Goal: Task Accomplishment & Management: Use online tool/utility

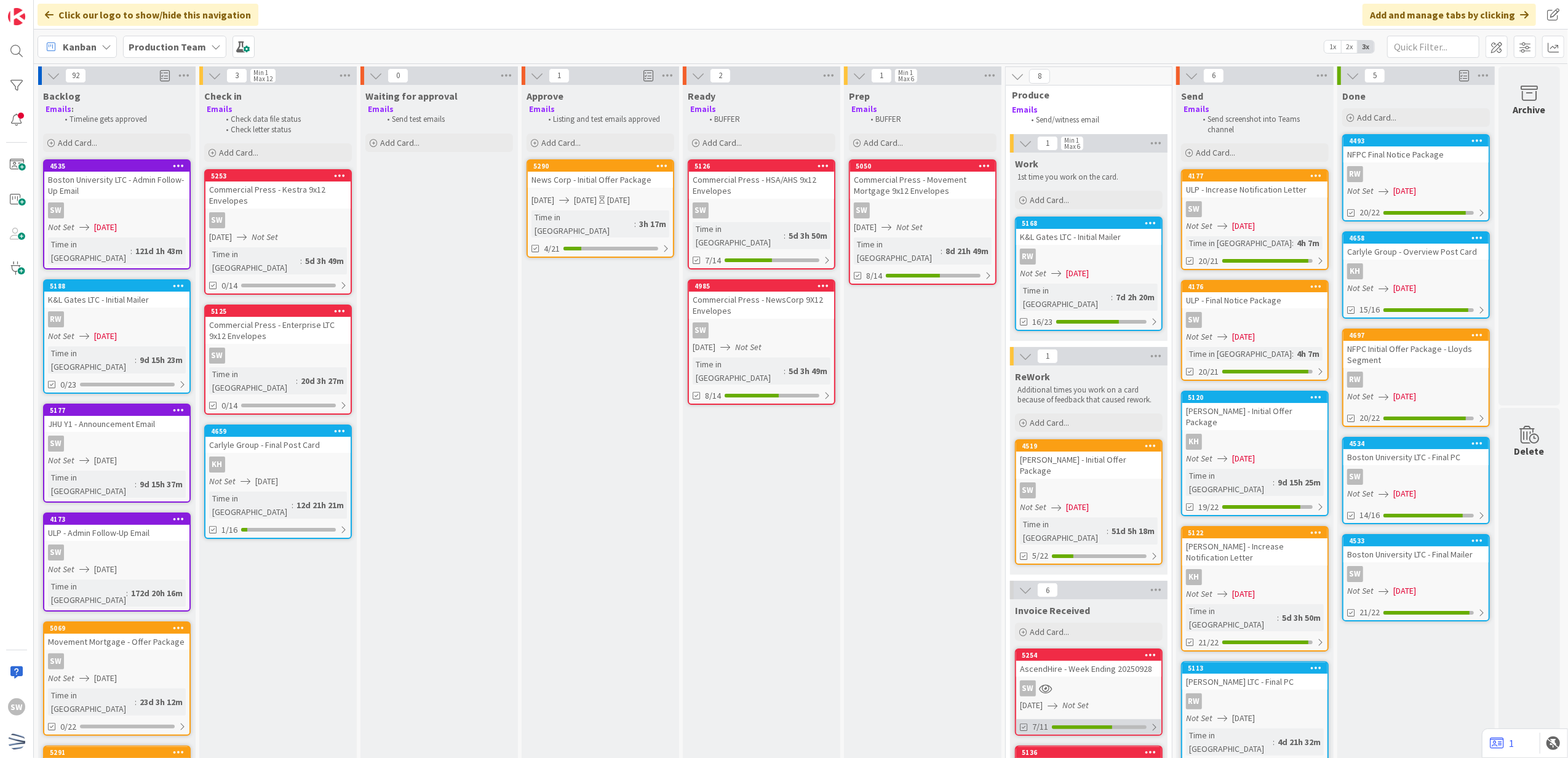
click at [1057, 719] on div "7/11" at bounding box center [1088, 727] width 145 height 15
click at [1056, 648] on div "5254 AscendHire - Week Ending 20250928 SW [DATE] Not Set 7/11" at bounding box center [1089, 692] width 148 height 87
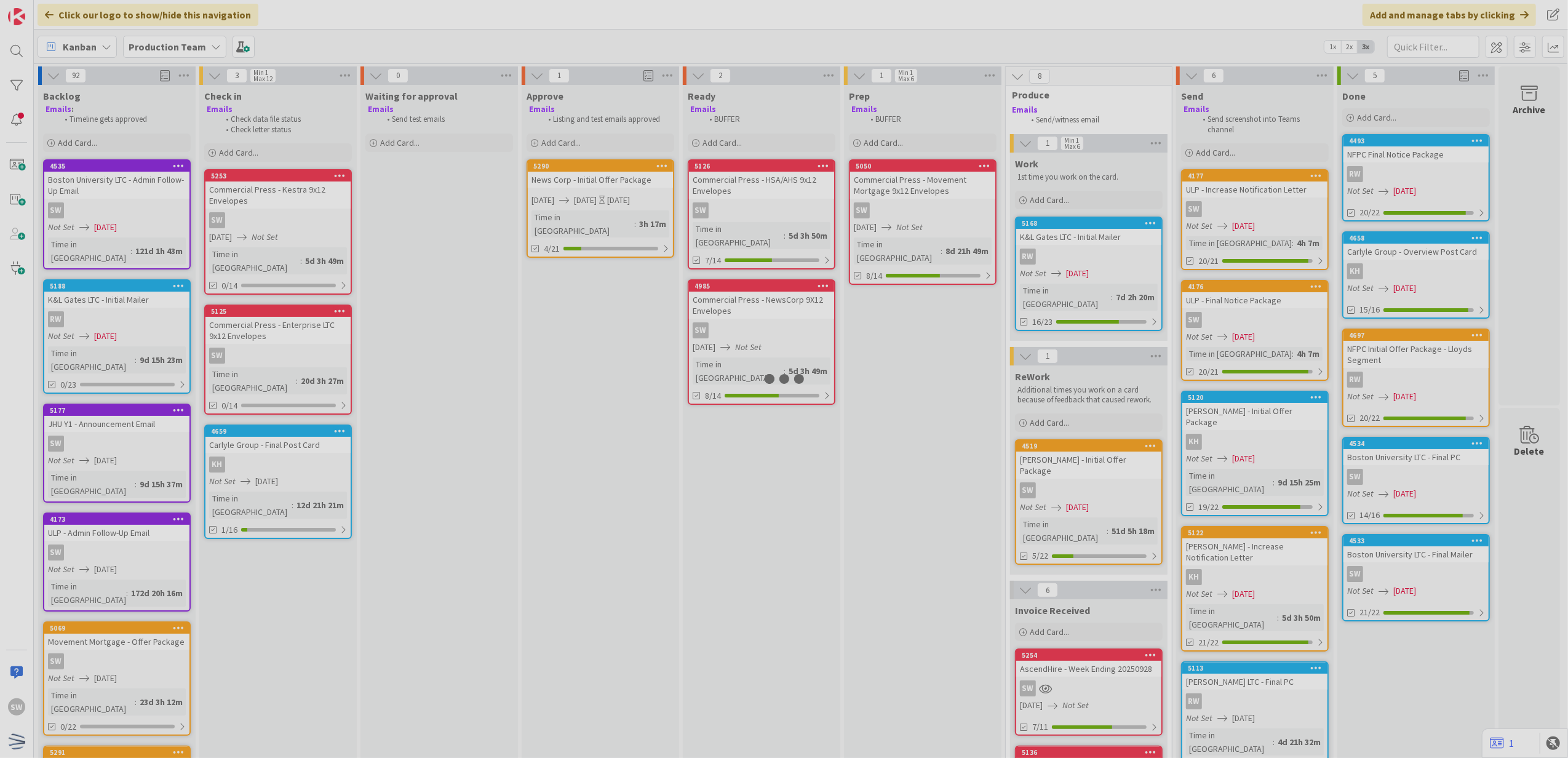
click at [1056, 638] on div at bounding box center [784, 379] width 1568 height 758
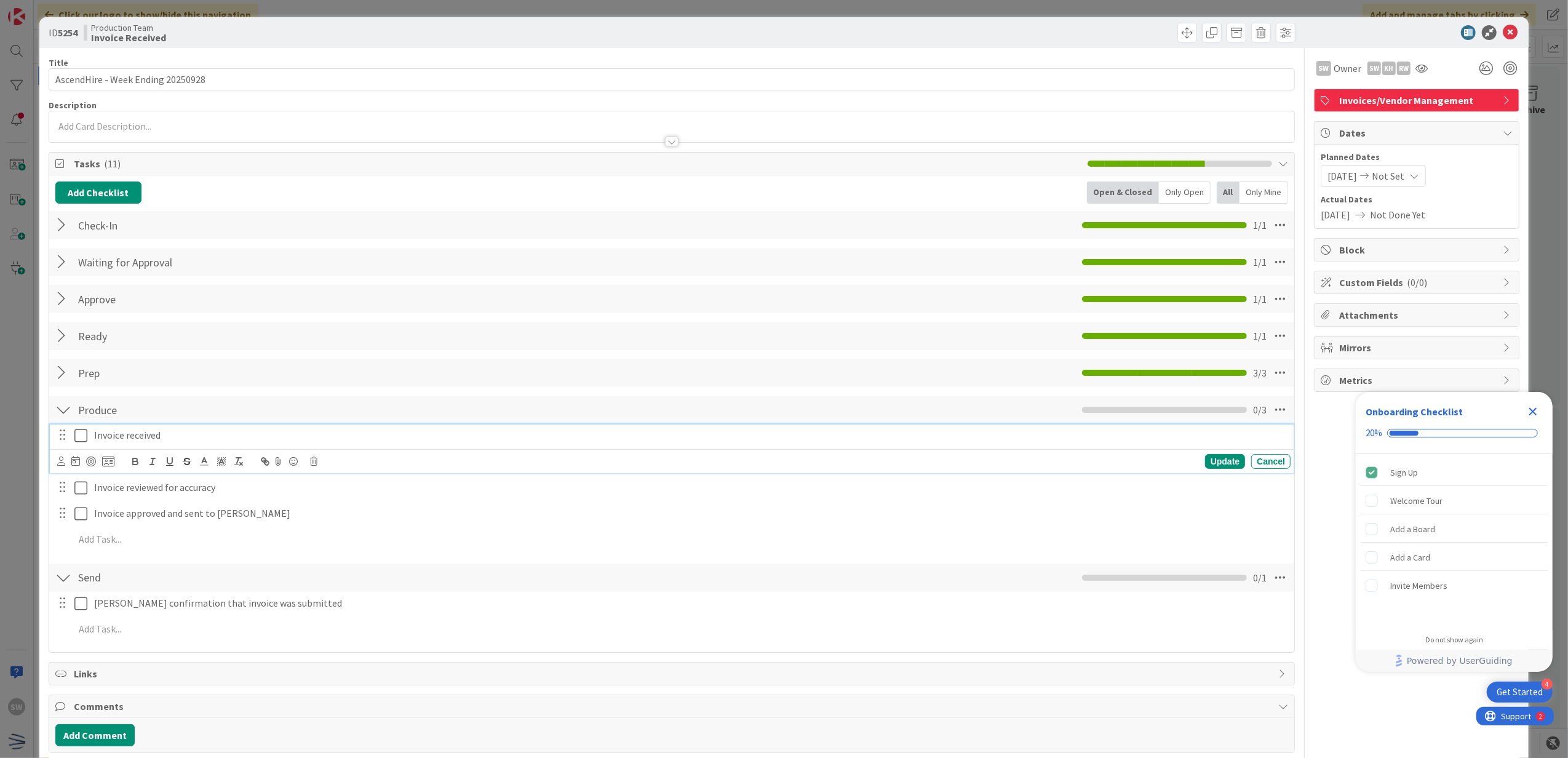
click at [86, 441] on icon at bounding box center [81, 436] width 13 height 15
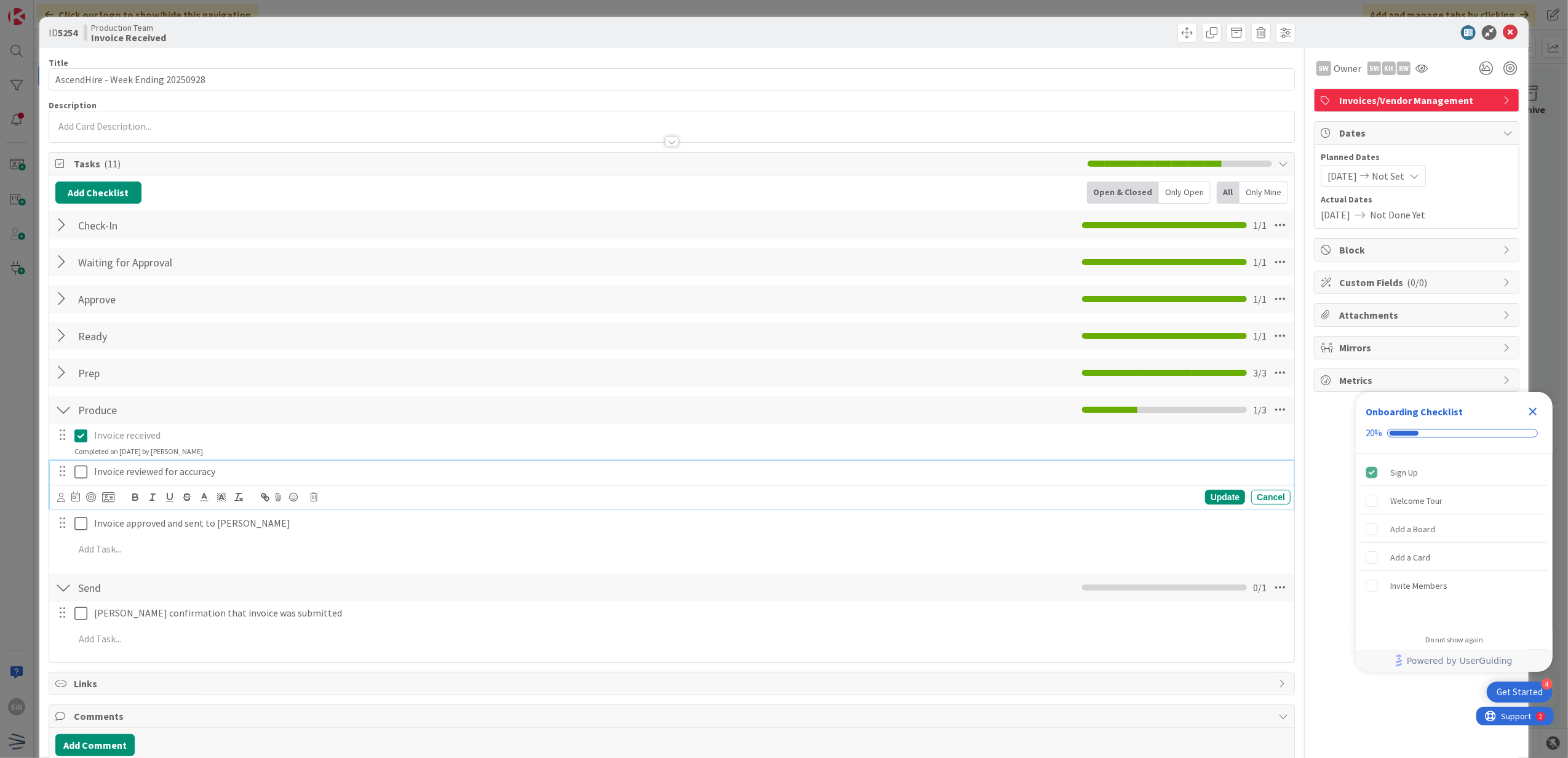
click at [87, 468] on button at bounding box center [82, 471] width 15 height 20
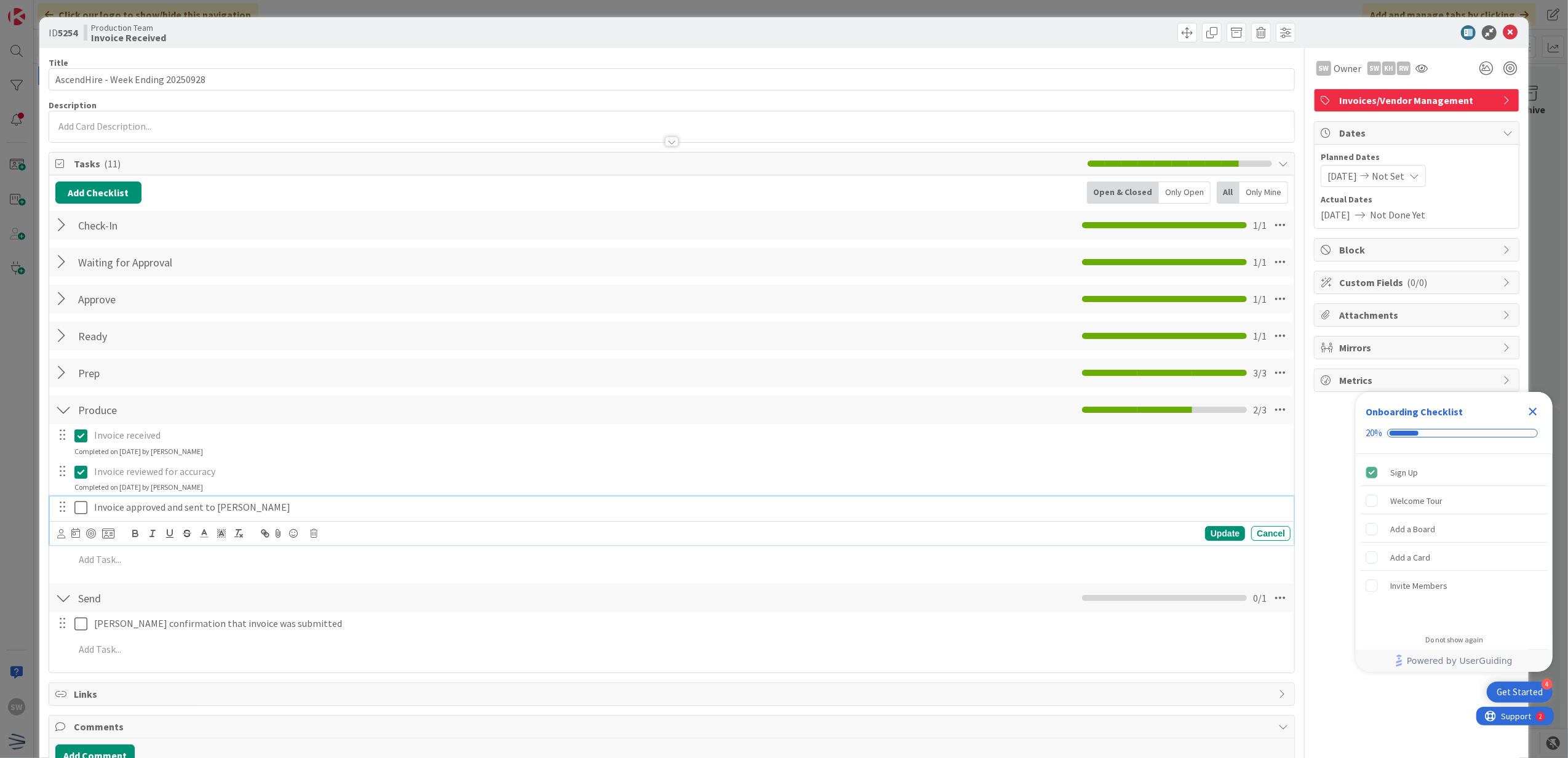
click at [95, 520] on div "Invoice approved and sent to [PERSON_NAME] Update Cancel" at bounding box center [671, 520] width 1244 height 48
click at [81, 515] on icon at bounding box center [81, 508] width 13 height 15
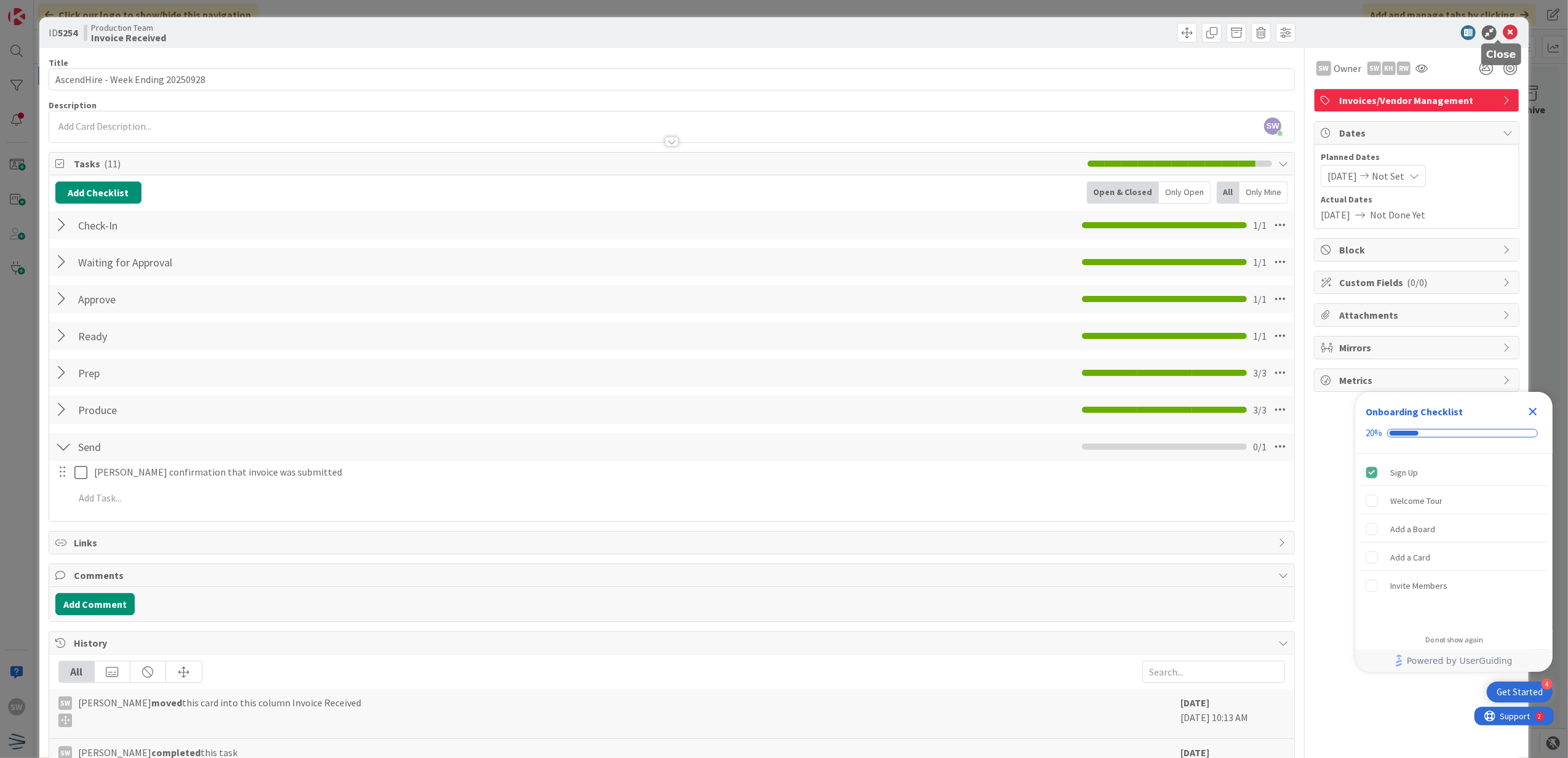
click at [1503, 32] on icon at bounding box center [1510, 33] width 15 height 15
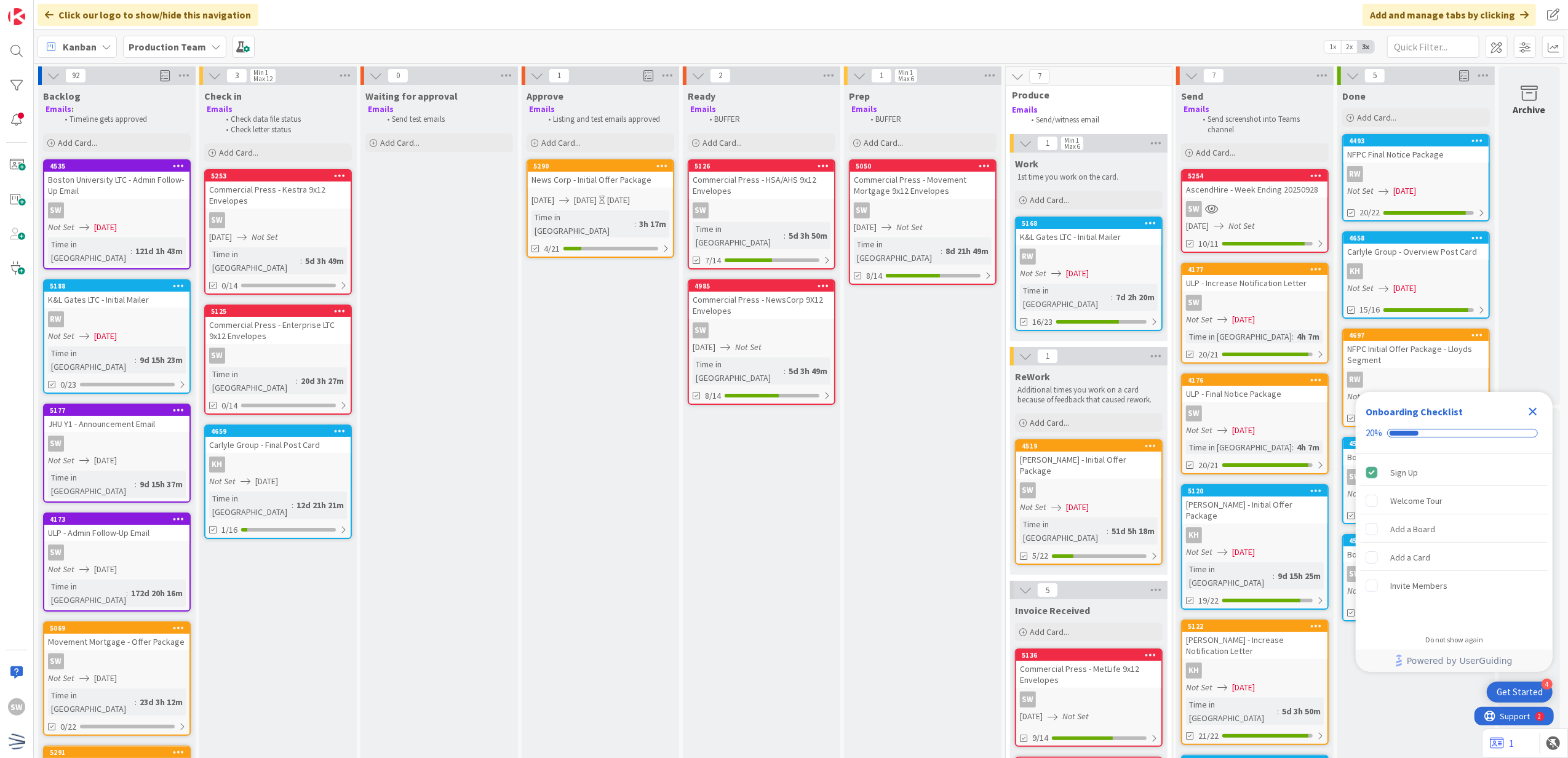
click at [1295, 442] on div "Time in Column : 4h 7m" at bounding box center [1255, 448] width 138 height 13
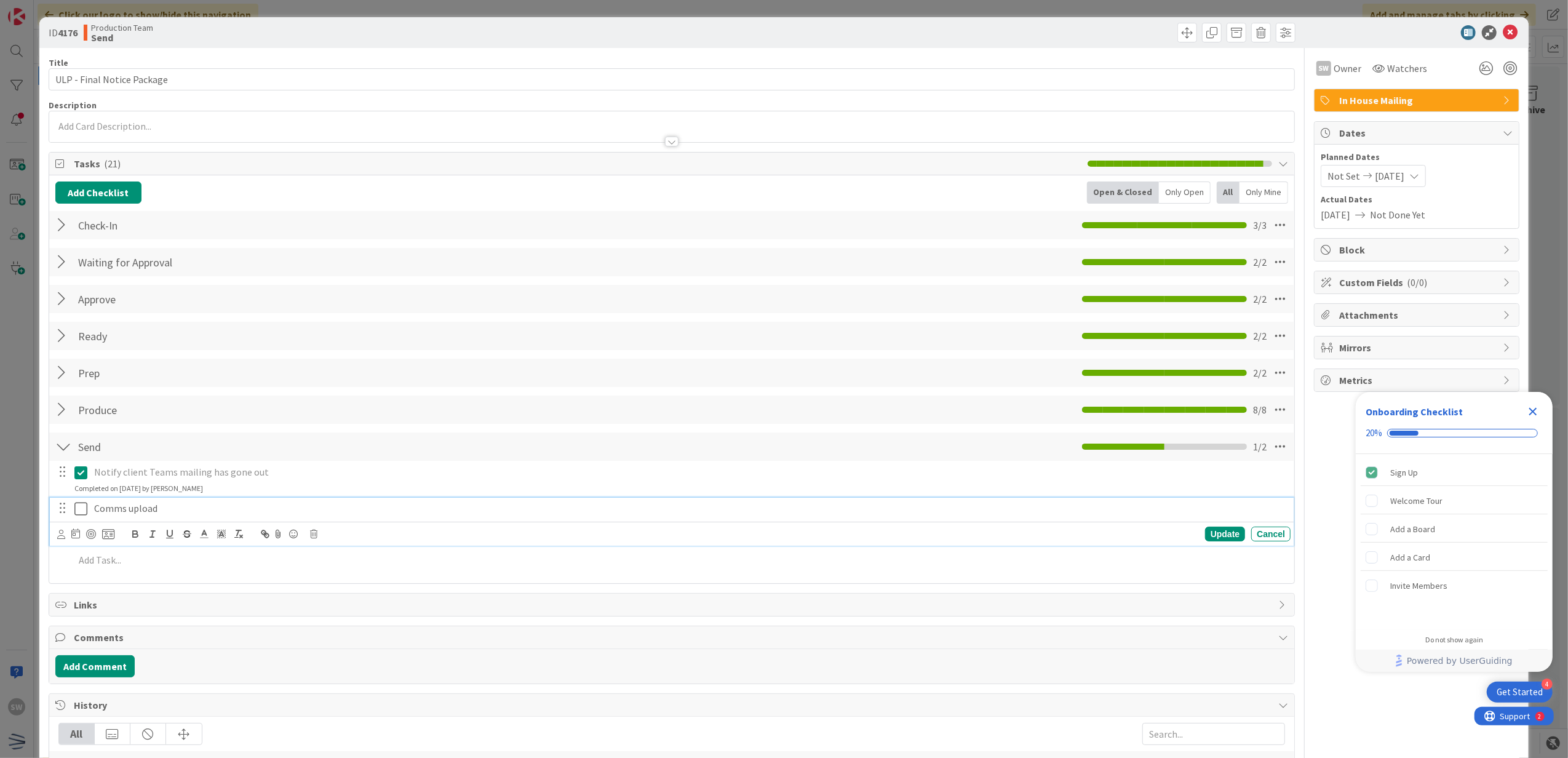
click at [96, 502] on div "Comms upload" at bounding box center [689, 508] width 1201 height 22
click at [85, 505] on icon at bounding box center [81, 509] width 13 height 15
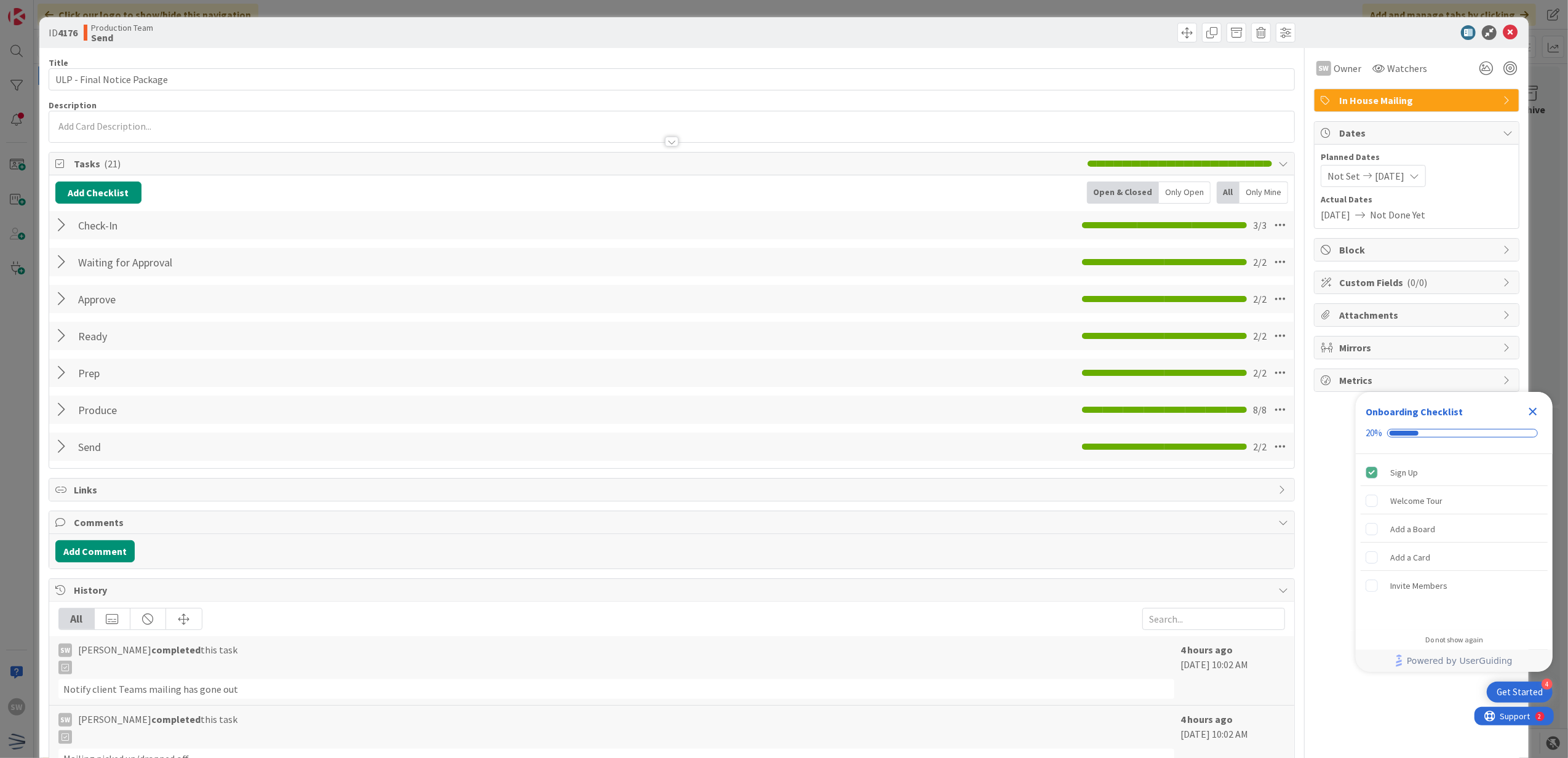
click at [1511, 31] on div "ID 4176 Production Team Send" at bounding box center [784, 32] width 1490 height 31
click at [1511, 33] on div "ID 4176 Production Team Send" at bounding box center [784, 32] width 1490 height 31
click at [1509, 34] on div "ID 4176 Production Team Send" at bounding box center [784, 32] width 1490 height 31
click at [1503, 35] on icon at bounding box center [1510, 33] width 15 height 15
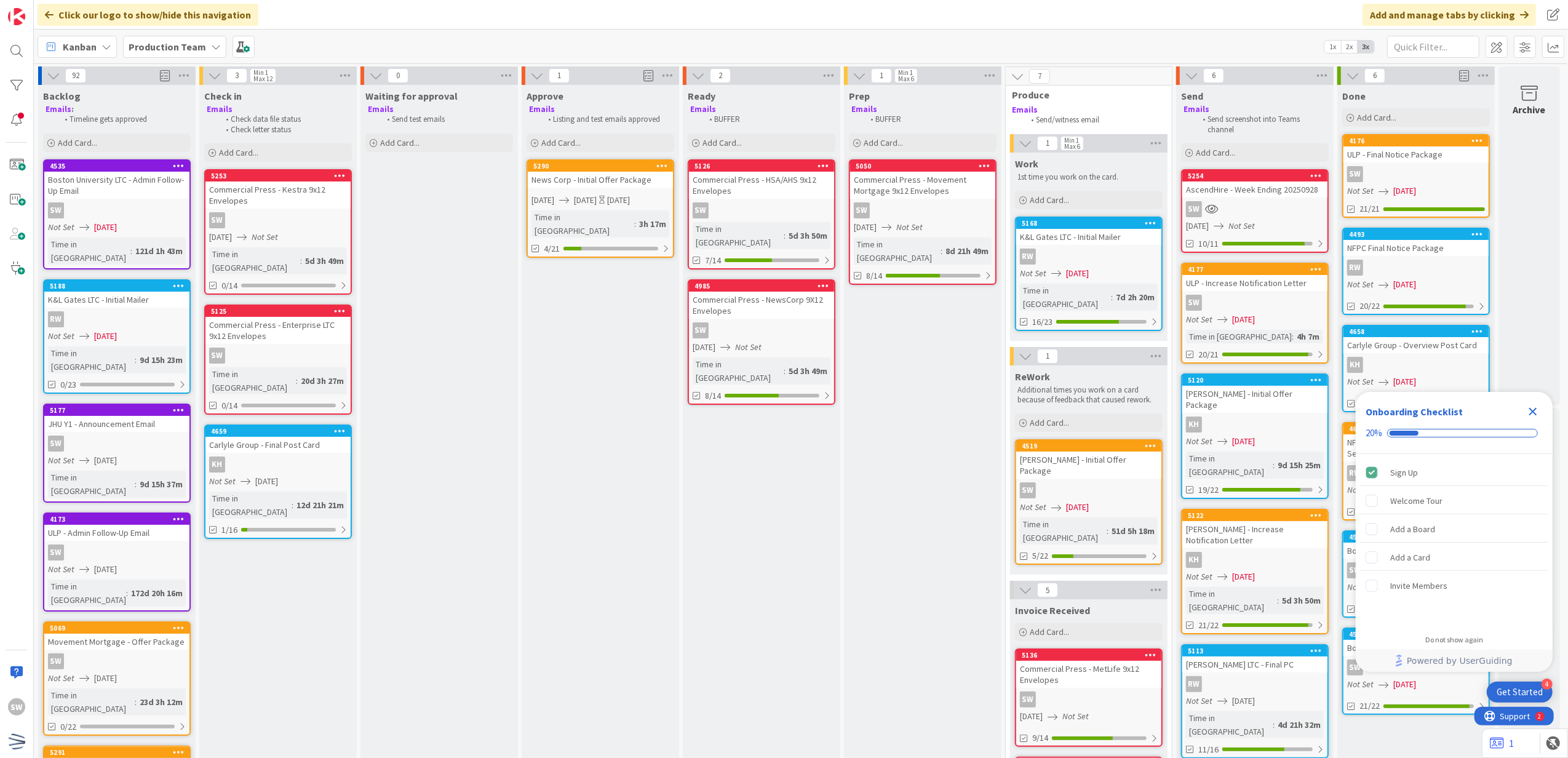
click at [1527, 409] on icon "Close Checklist" at bounding box center [1533, 412] width 15 height 15
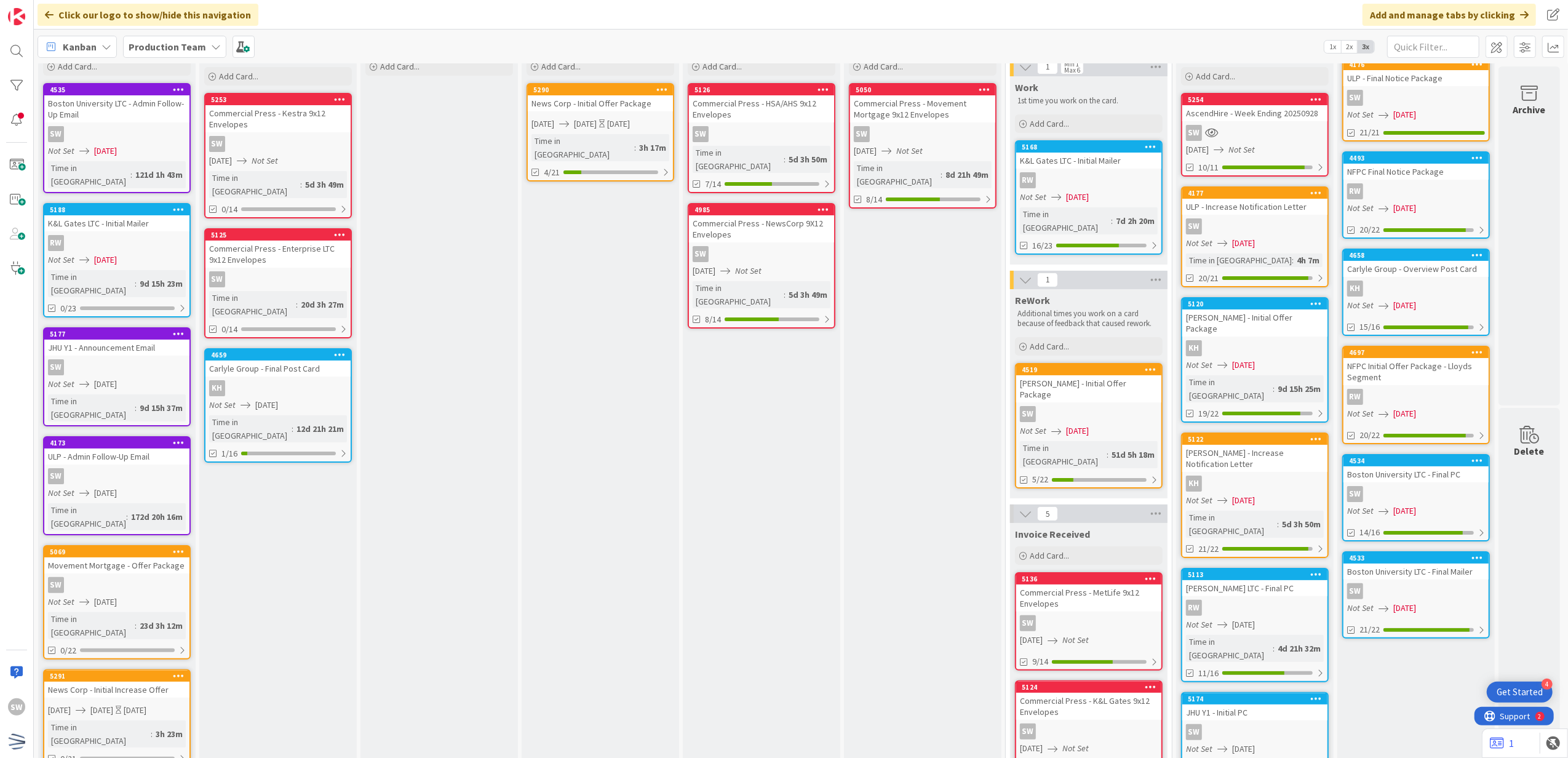
scroll to position [0, 9]
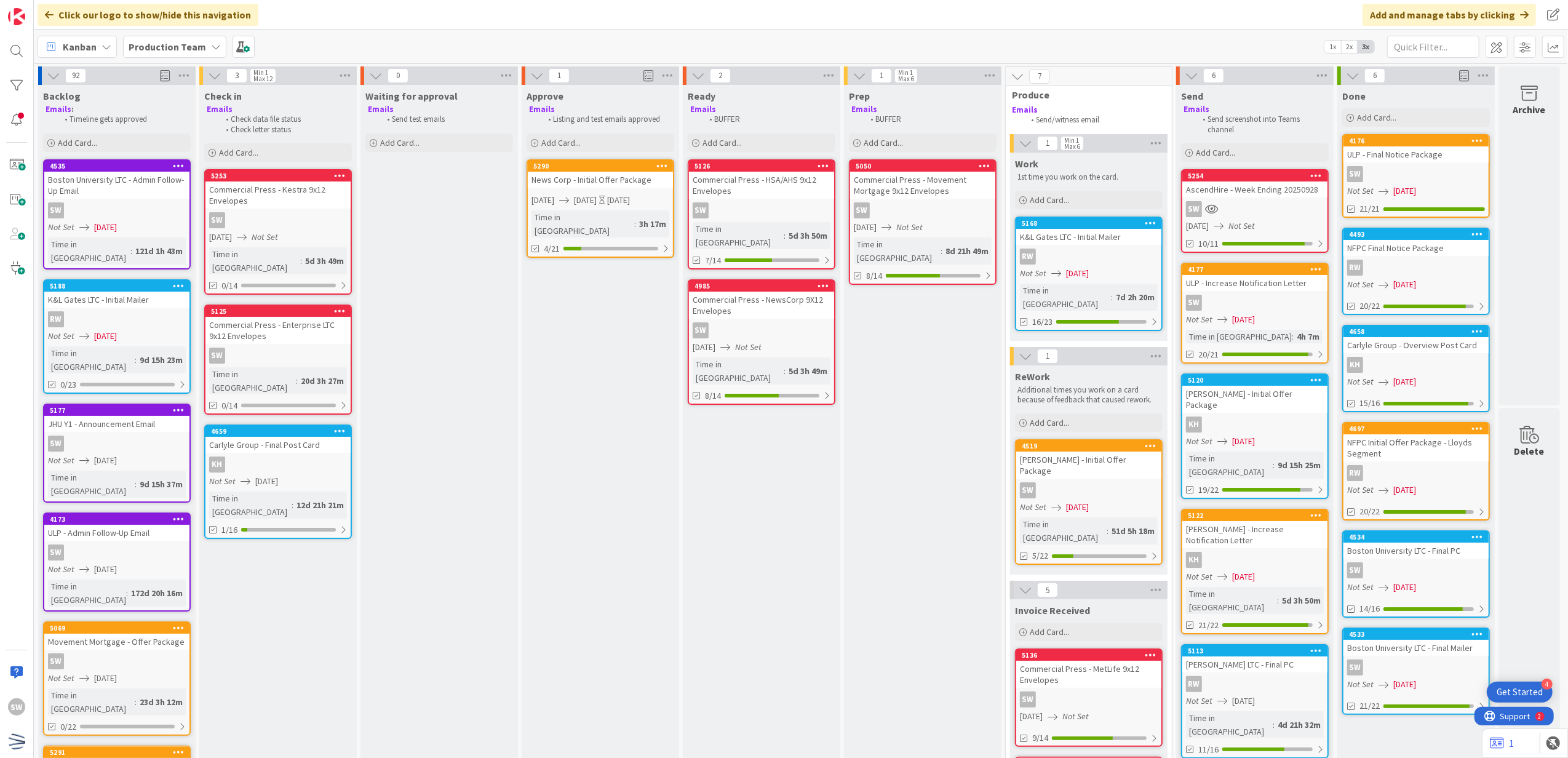
click at [622, 546] on div "Approve Emails Listing and test emails approved Add Card... 5290 News Corp - In…" at bounding box center [600, 721] width 157 height 1272
